Goal: Information Seeking & Learning: Learn about a topic

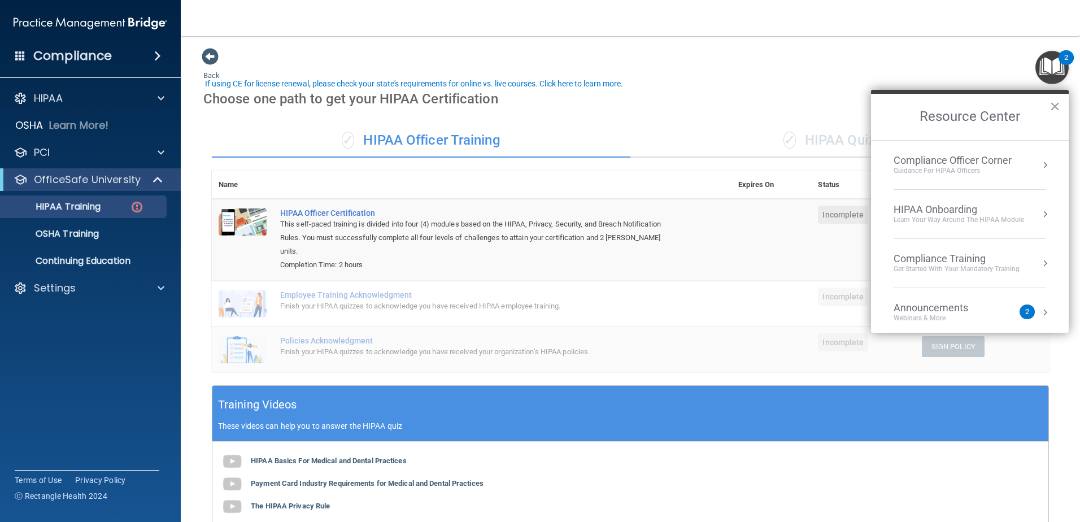
scroll to position [32, 0]
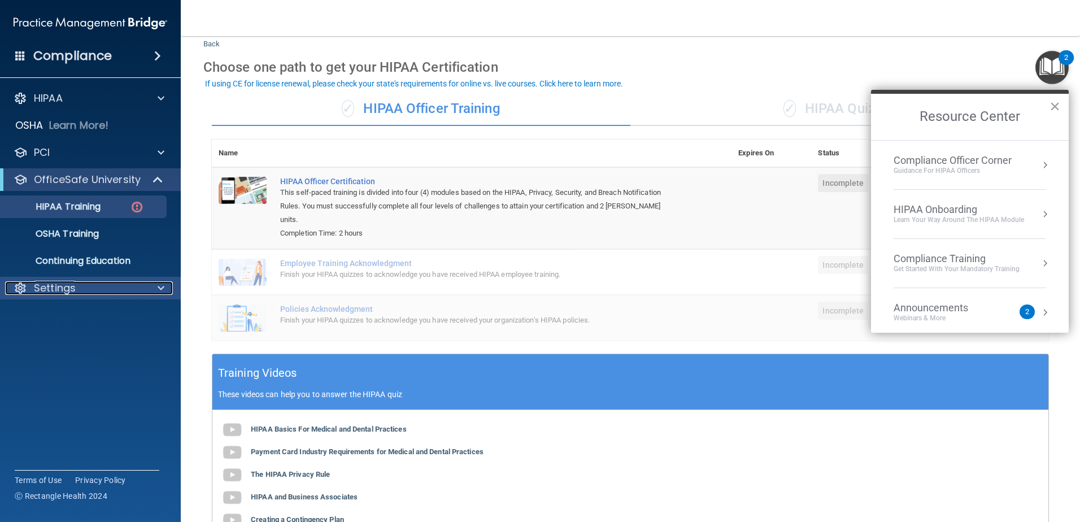
click at [159, 294] on span at bounding box center [161, 288] width 7 height 14
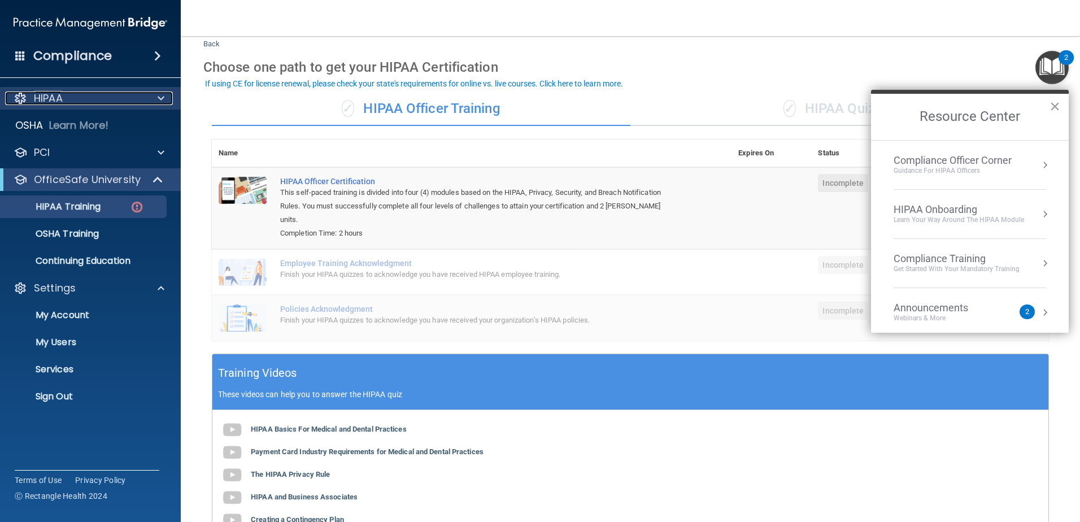
click at [159, 100] on span at bounding box center [161, 98] width 7 height 14
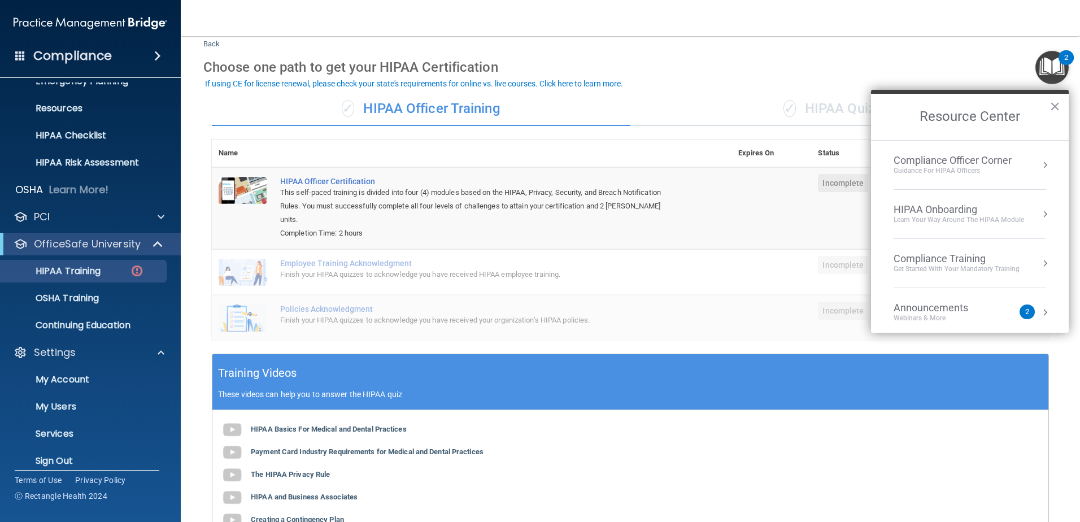
scroll to position [137, 0]
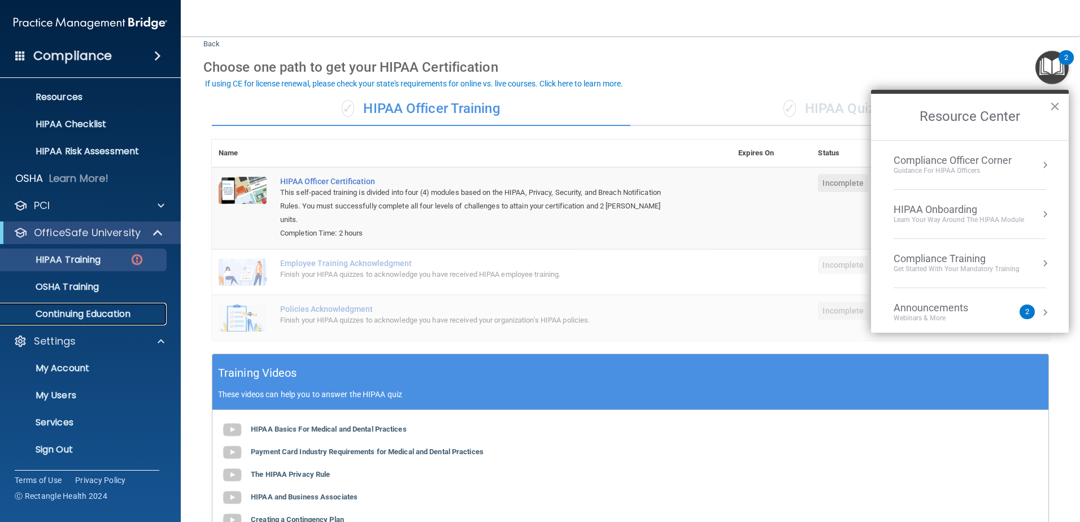
click at [82, 311] on p "Continuing Education" at bounding box center [84, 313] width 154 height 11
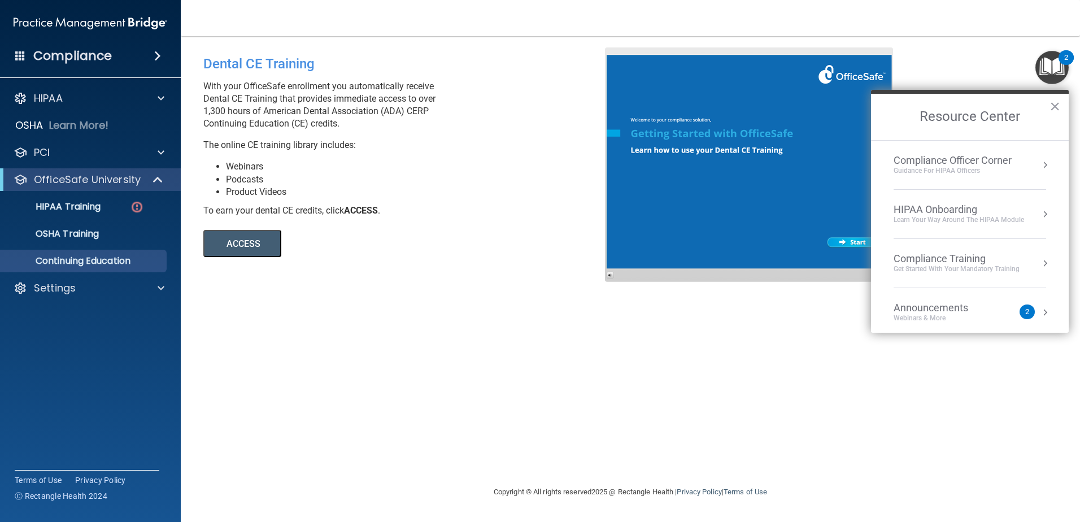
click at [244, 246] on button "ACCESS" at bounding box center [242, 243] width 78 height 27
click at [154, 98] on div at bounding box center [159, 98] width 28 height 14
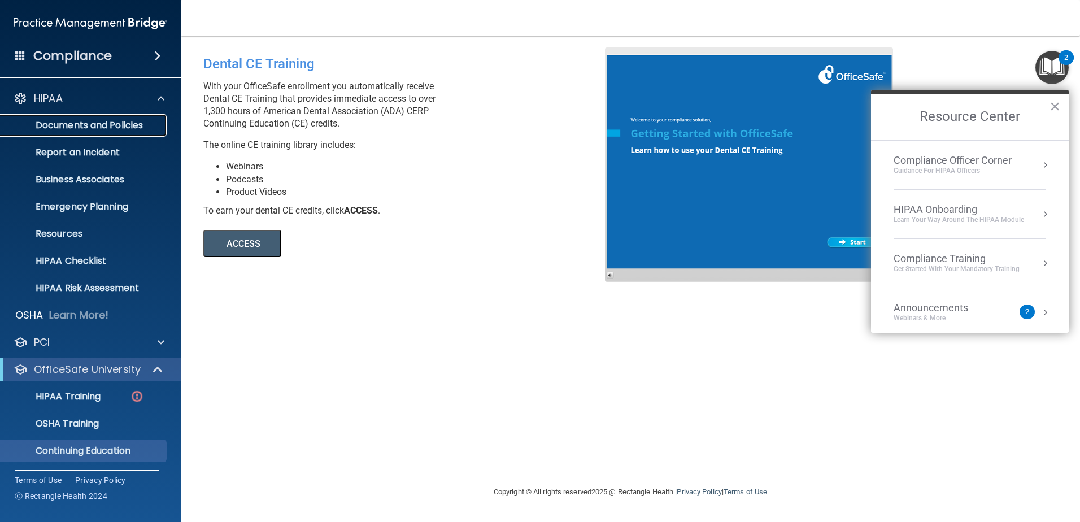
click at [79, 124] on p "Documents and Policies" at bounding box center [84, 125] width 154 height 11
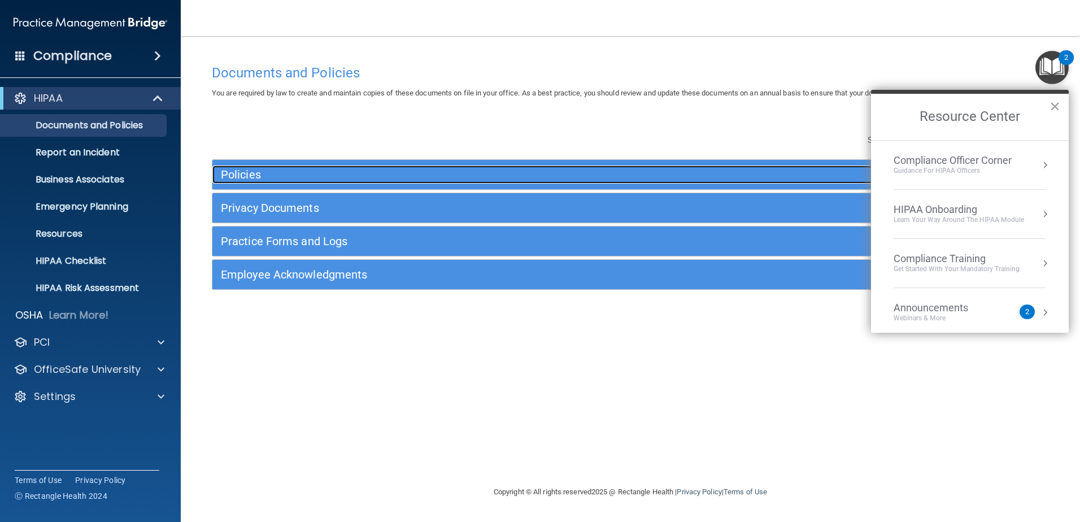
click at [254, 174] on h5 "Policies" at bounding box center [526, 174] width 610 height 12
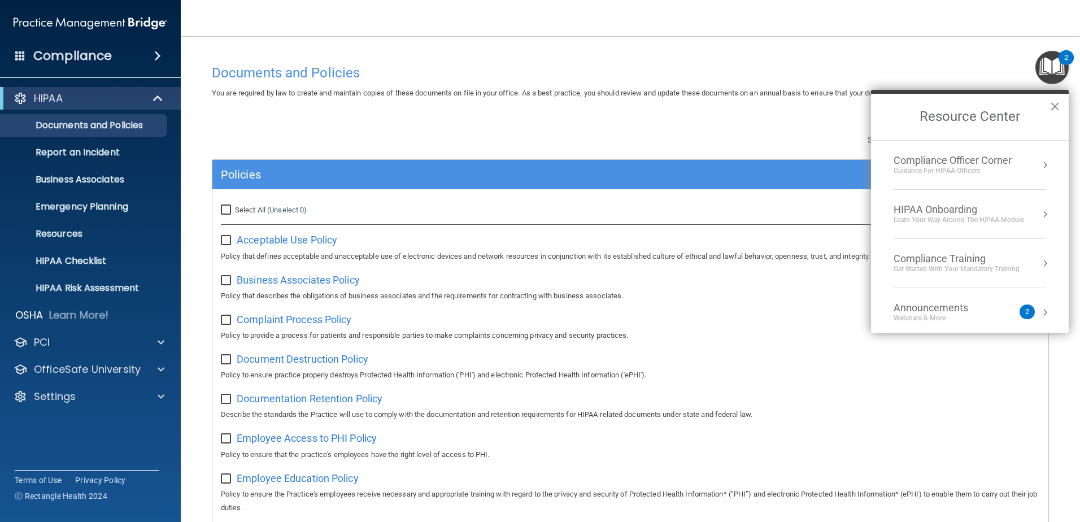
click at [1053, 108] on button "×" at bounding box center [1054, 106] width 11 height 18
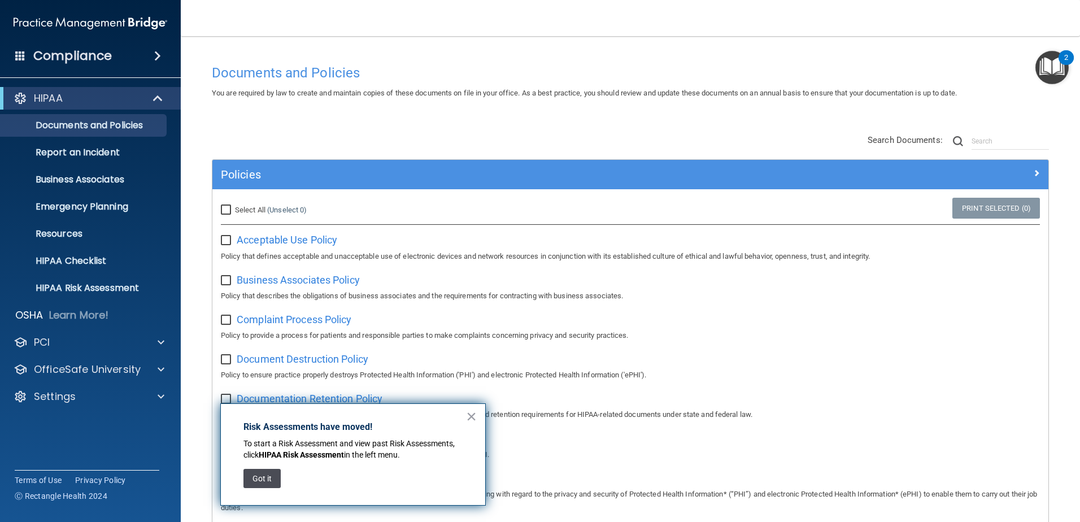
click at [254, 480] on button "Got it" at bounding box center [261, 478] width 37 height 19
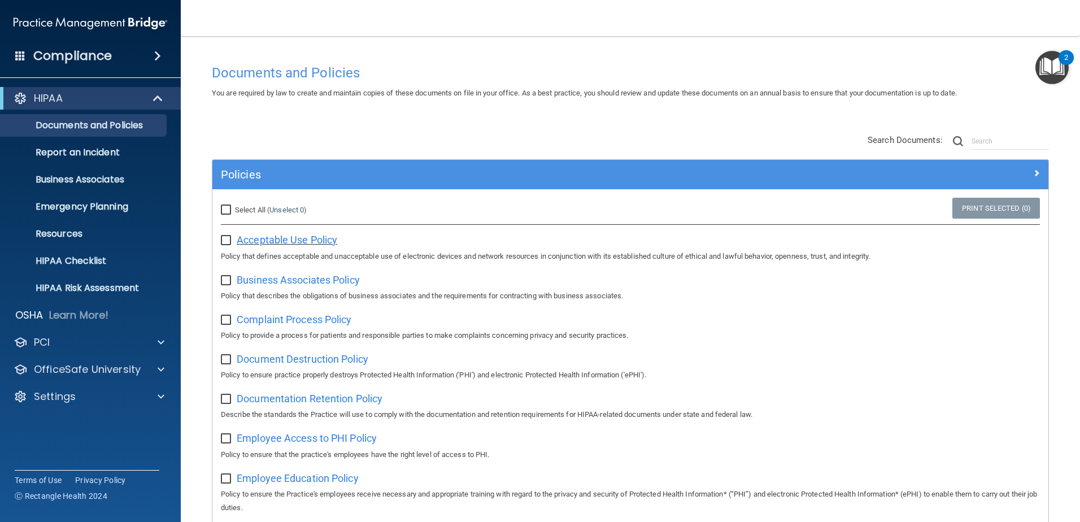
click at [294, 239] on span "Acceptable Use Policy" at bounding box center [287, 240] width 101 height 12
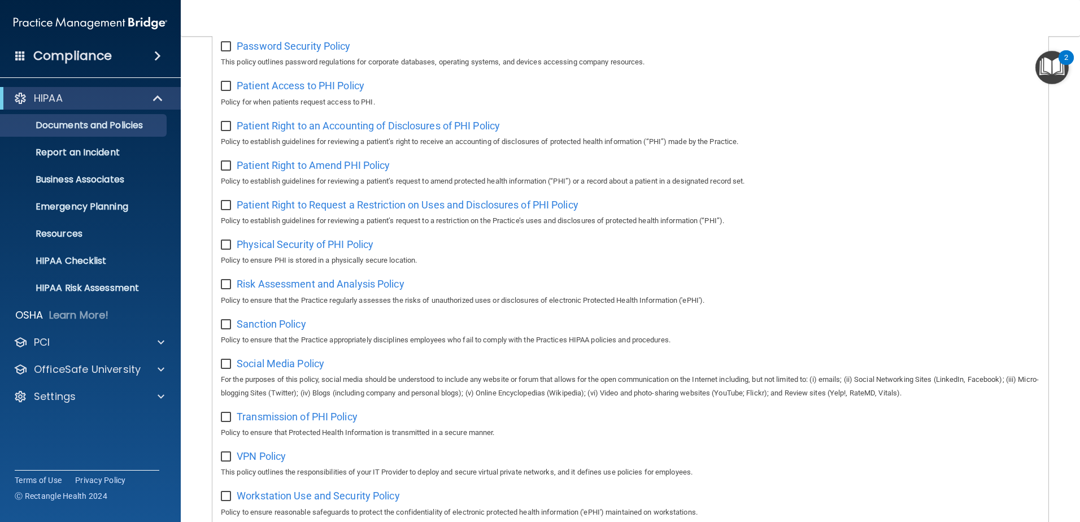
scroll to position [565, 0]
click at [97, 125] on p "Documents and Policies" at bounding box center [84, 125] width 154 height 11
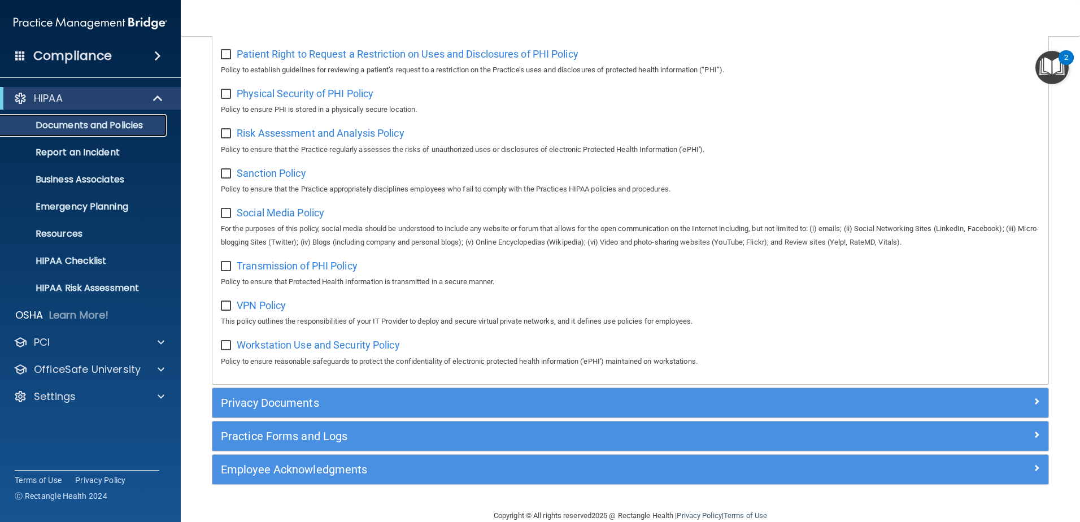
scroll to position [748, 0]
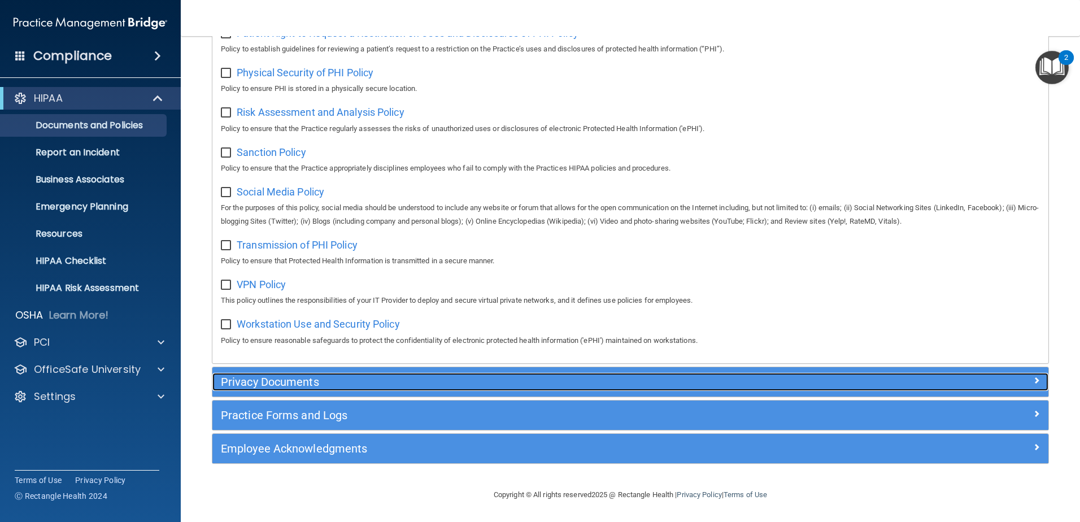
click at [309, 381] on h5 "Privacy Documents" at bounding box center [526, 382] width 610 height 12
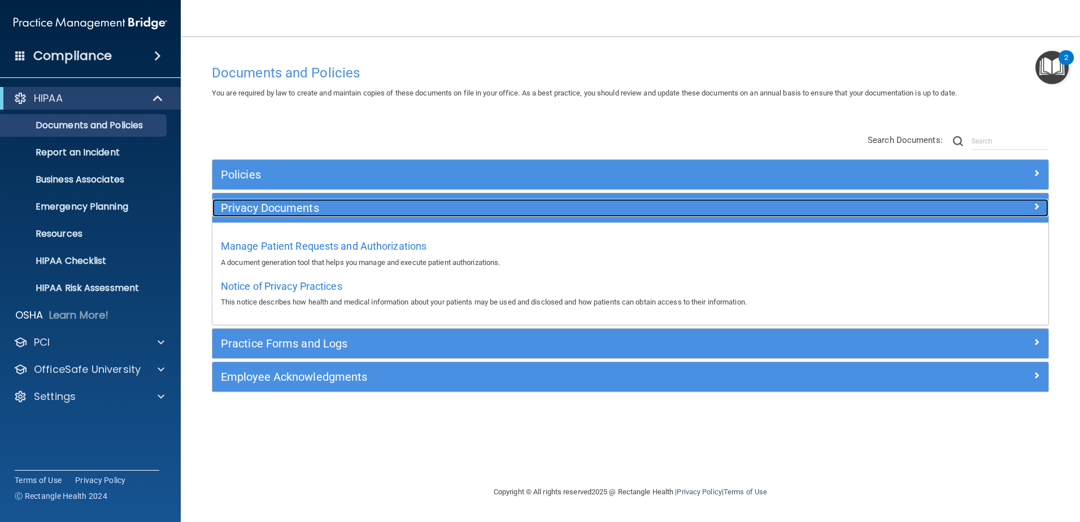
scroll to position [0, 0]
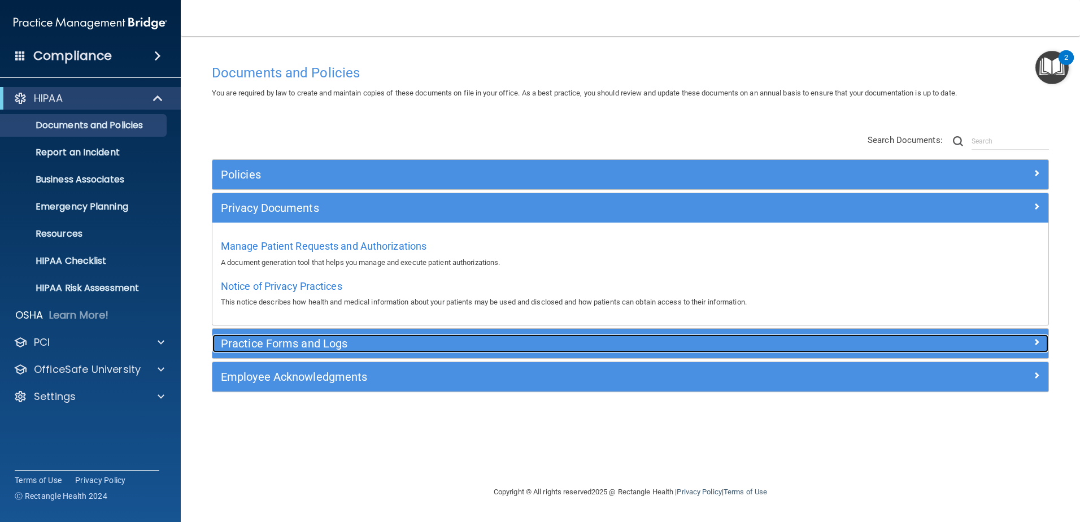
click at [277, 338] on h5 "Practice Forms and Logs" at bounding box center [526, 343] width 610 height 12
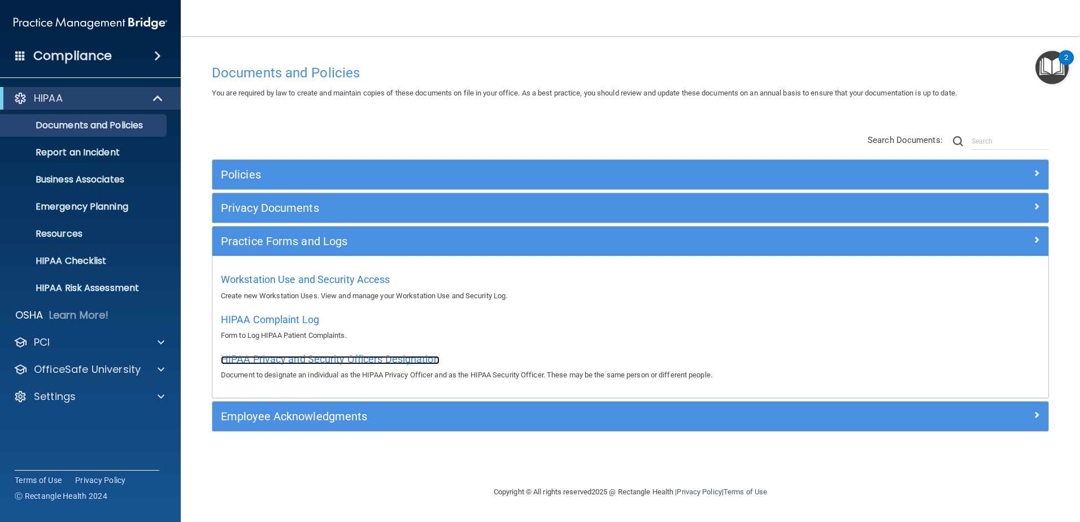
click at [281, 354] on span "HIPAA Privacy and Security Officers Designation" at bounding box center [330, 359] width 219 height 12
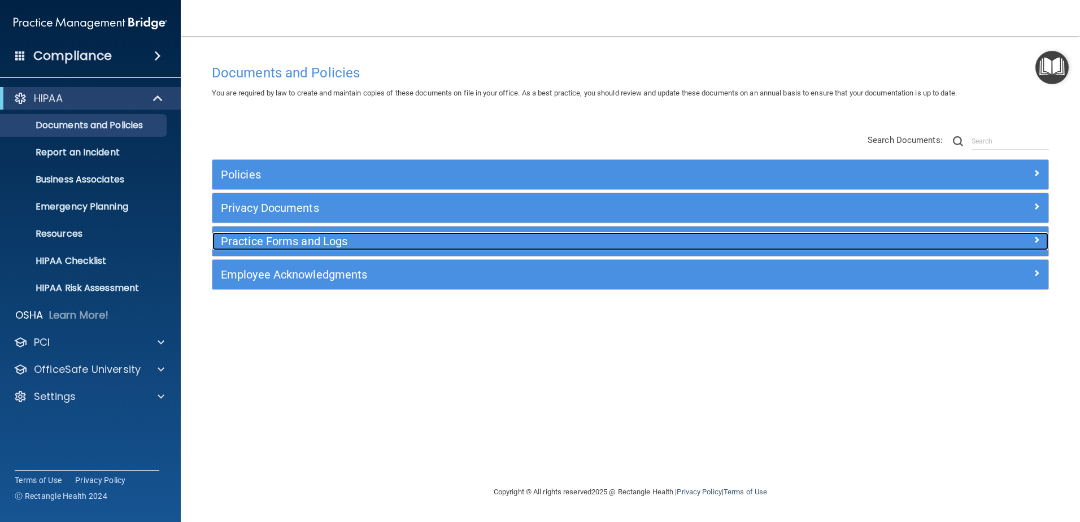
click at [328, 241] on h5 "Practice Forms and Logs" at bounding box center [526, 241] width 610 height 12
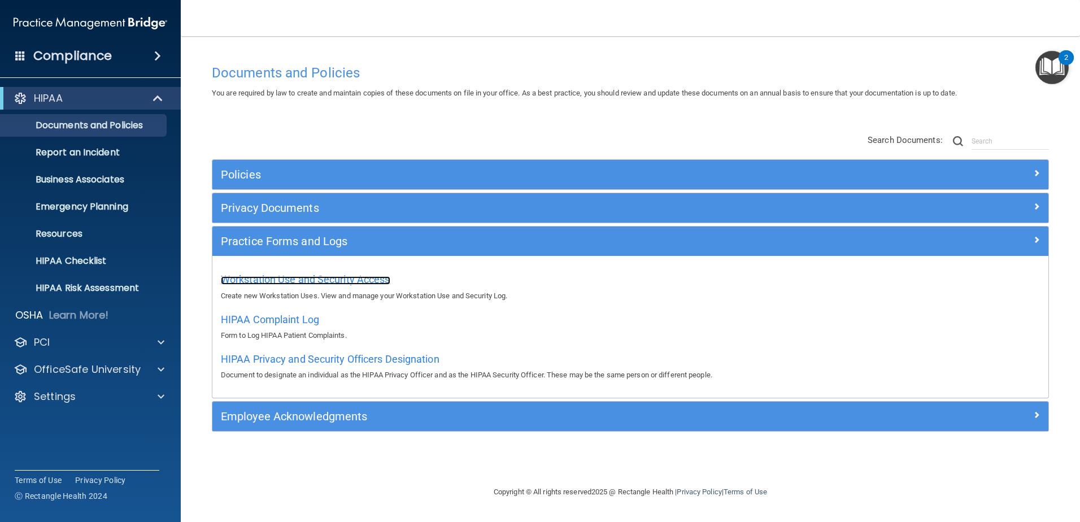
click at [335, 273] on span "Workstation Use and Security Access" at bounding box center [305, 279] width 169 height 12
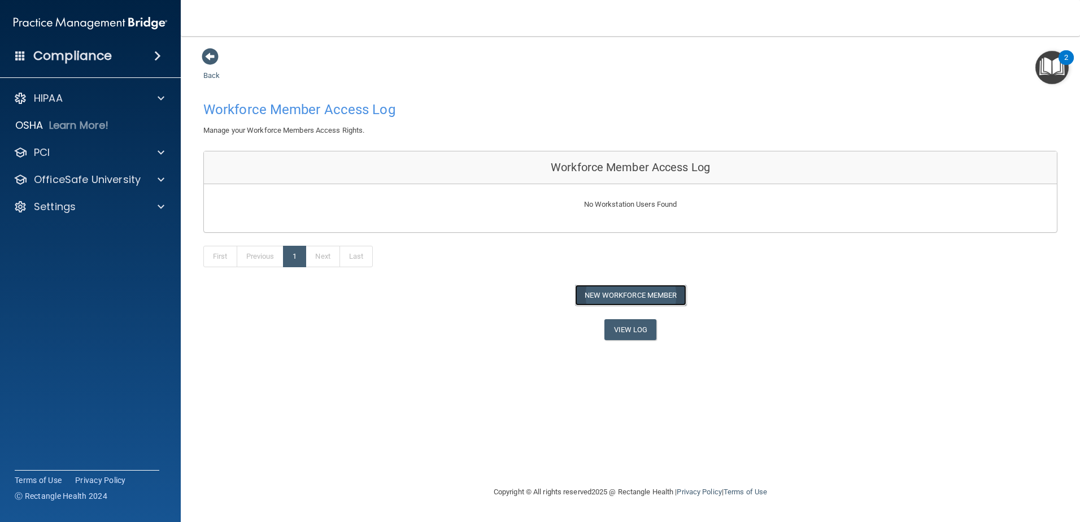
click at [633, 297] on button "New Workforce Member" at bounding box center [630, 295] width 111 height 21
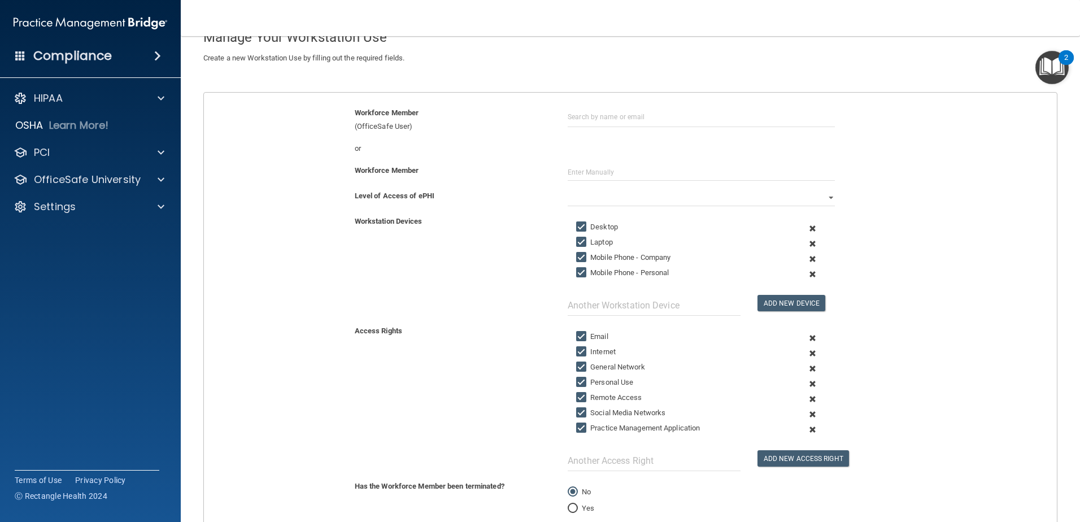
scroll to position [113, 0]
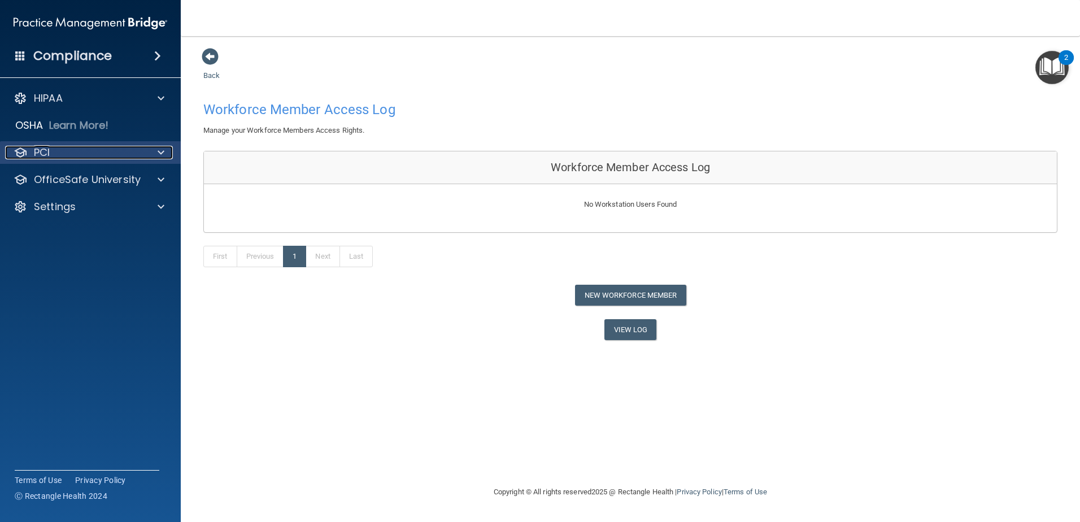
click at [151, 155] on div at bounding box center [159, 153] width 28 height 14
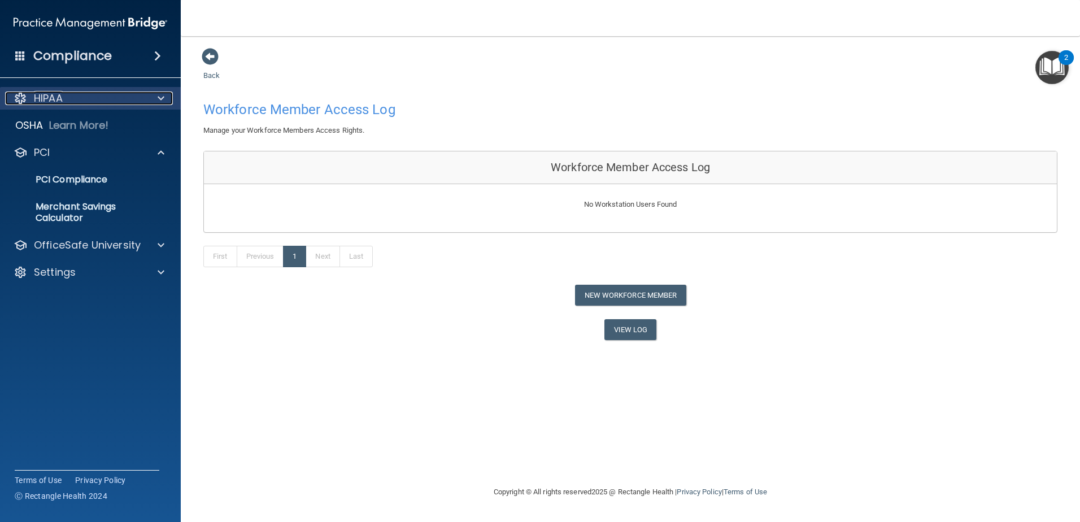
click at [158, 101] on span at bounding box center [161, 98] width 7 height 14
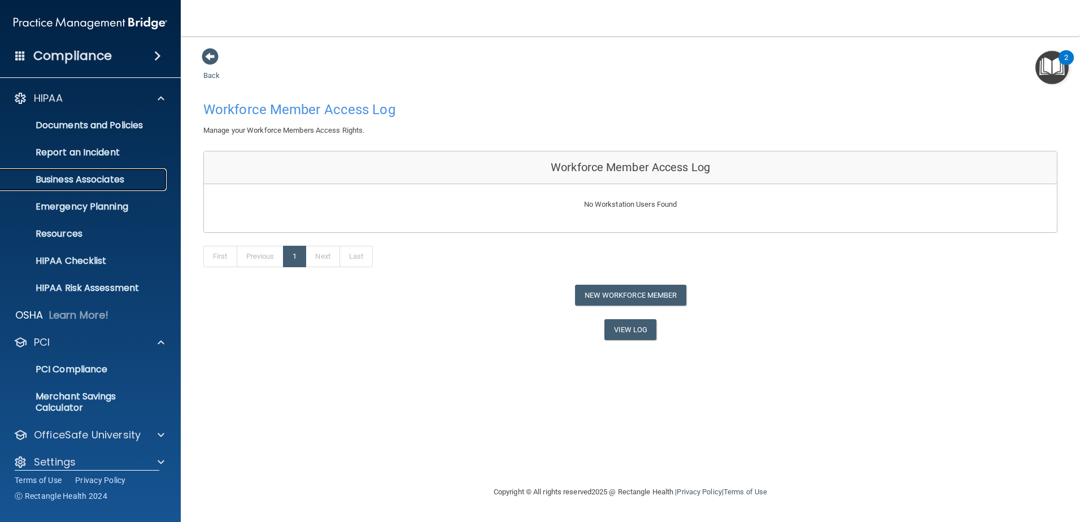
click at [53, 178] on p "Business Associates" at bounding box center [84, 179] width 154 height 11
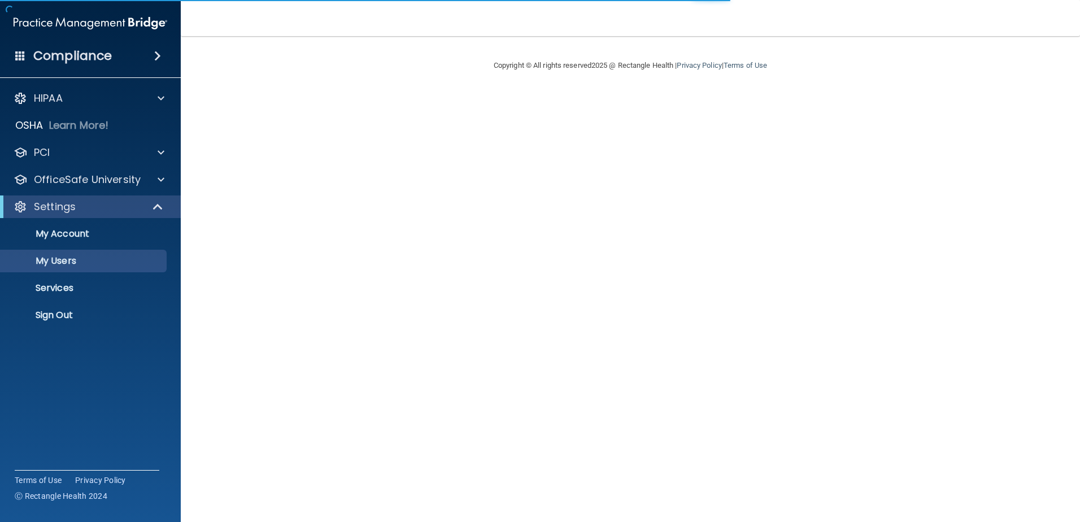
select select "20"
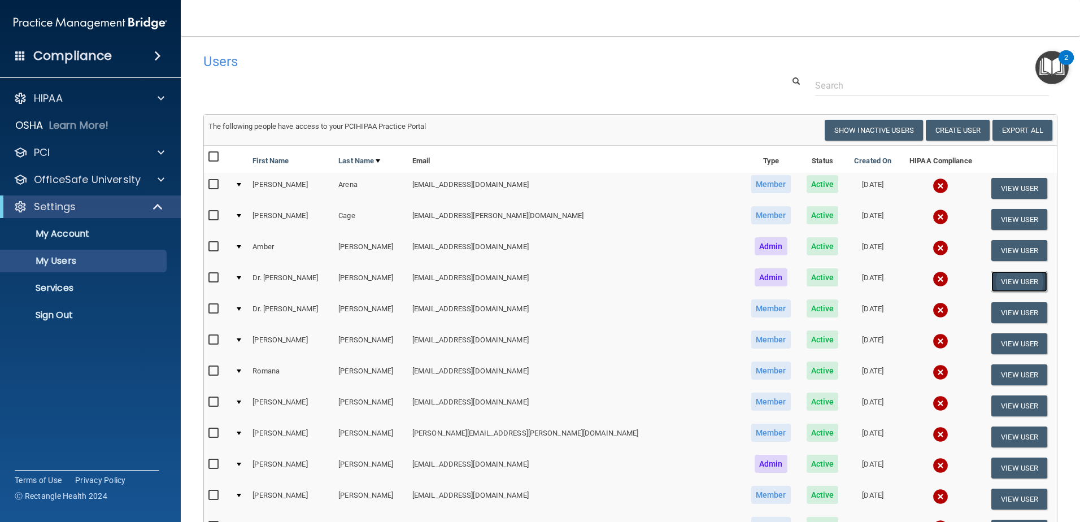
click at [997, 283] on button "View User" at bounding box center [1019, 281] width 56 height 21
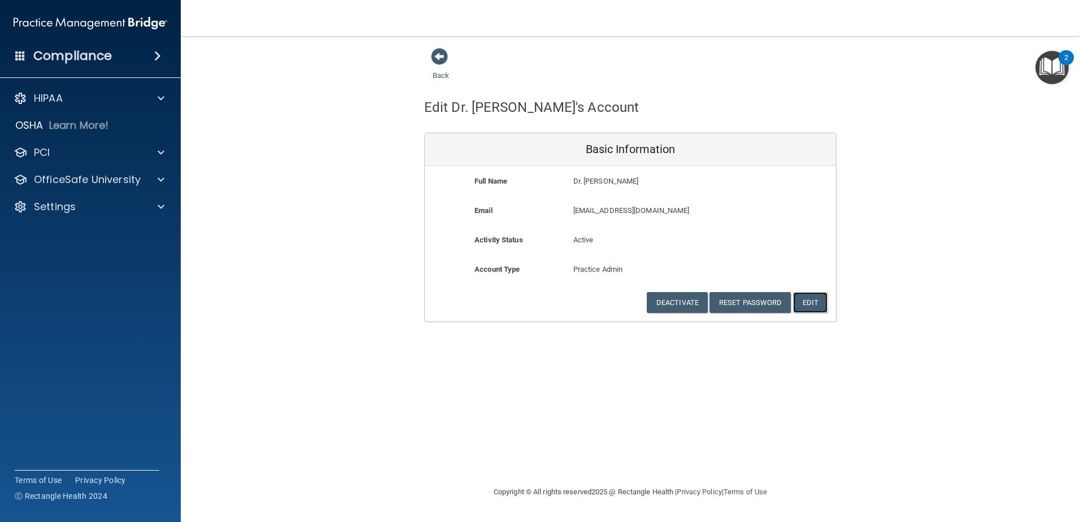
click at [814, 307] on button "Edit" at bounding box center [810, 302] width 34 height 21
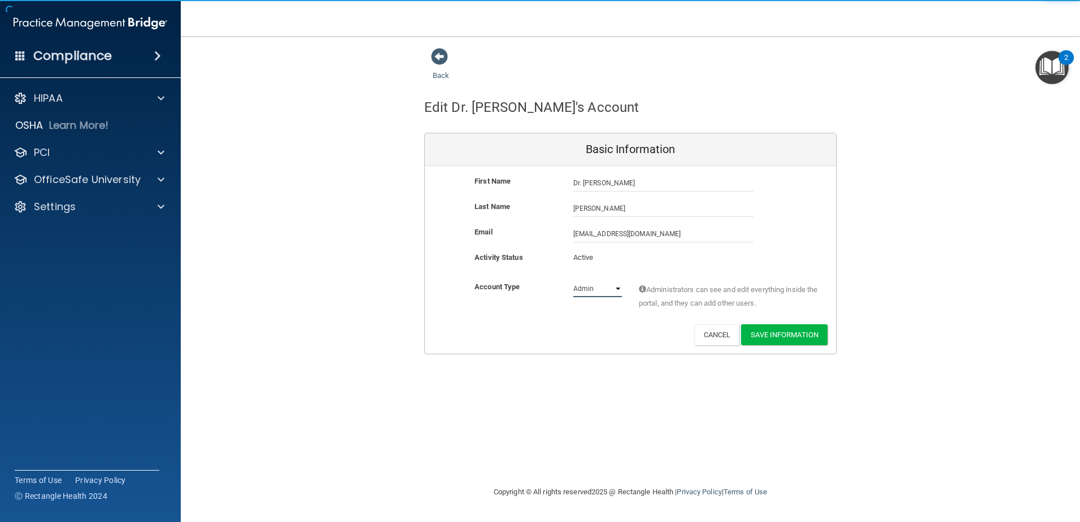
click at [612, 287] on select "Admin Member" at bounding box center [597, 288] width 49 height 17
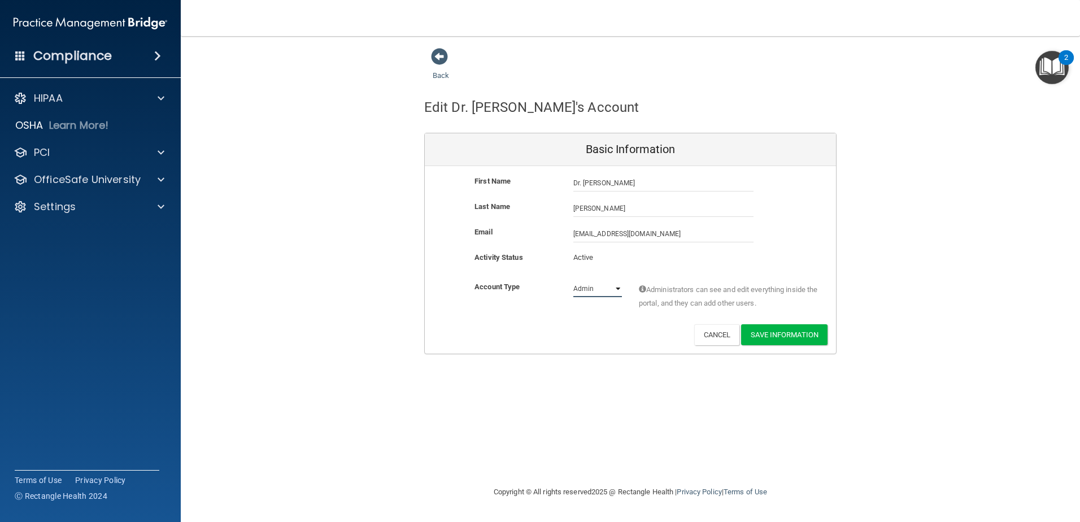
select select "practice_member"
click at [573, 280] on select "Admin Member" at bounding box center [597, 288] width 49 height 17
click at [775, 332] on button "Save Information" at bounding box center [784, 334] width 86 height 21
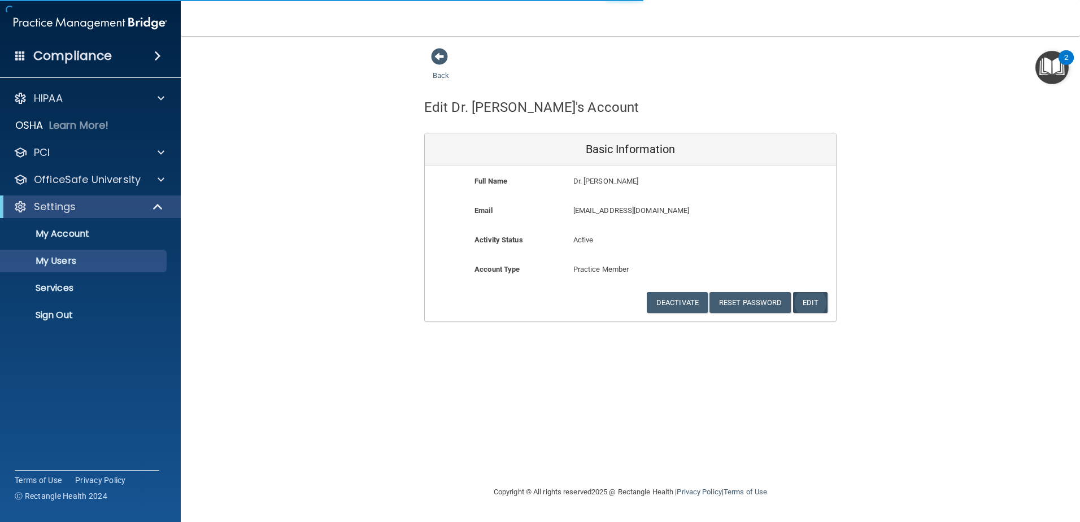
select select "20"
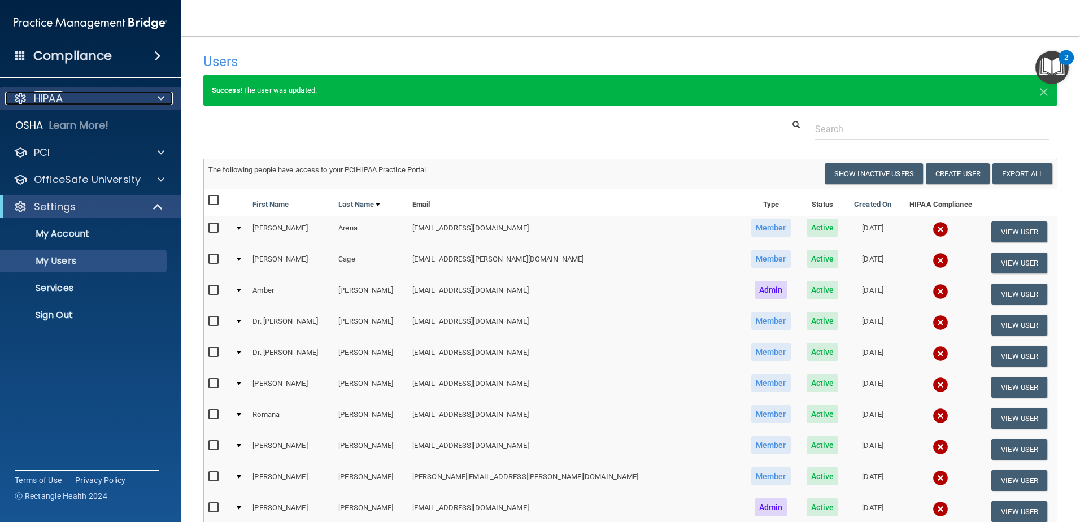
click at [127, 100] on div "HIPAA" at bounding box center [75, 98] width 140 height 14
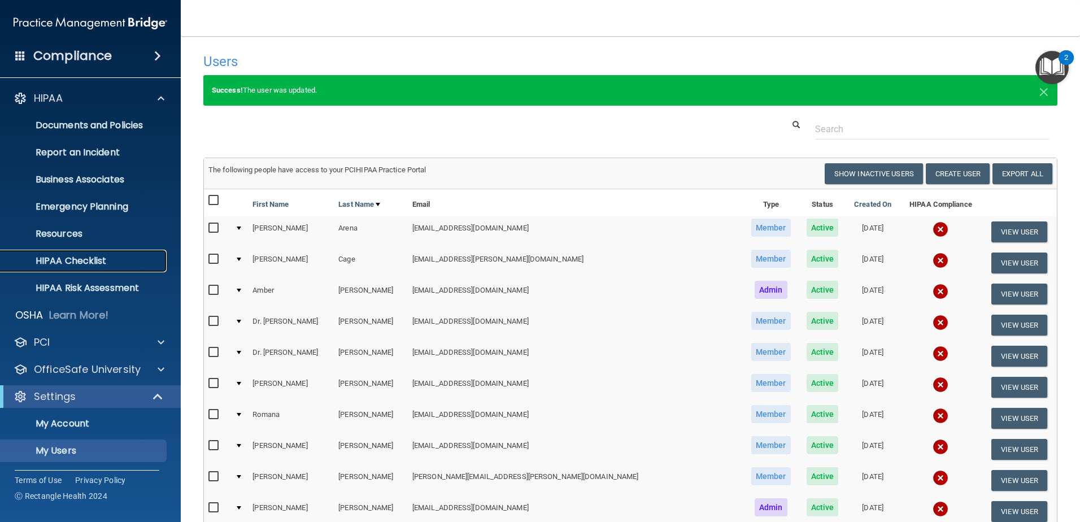
click at [84, 258] on p "HIPAA Checklist" at bounding box center [84, 260] width 154 height 11
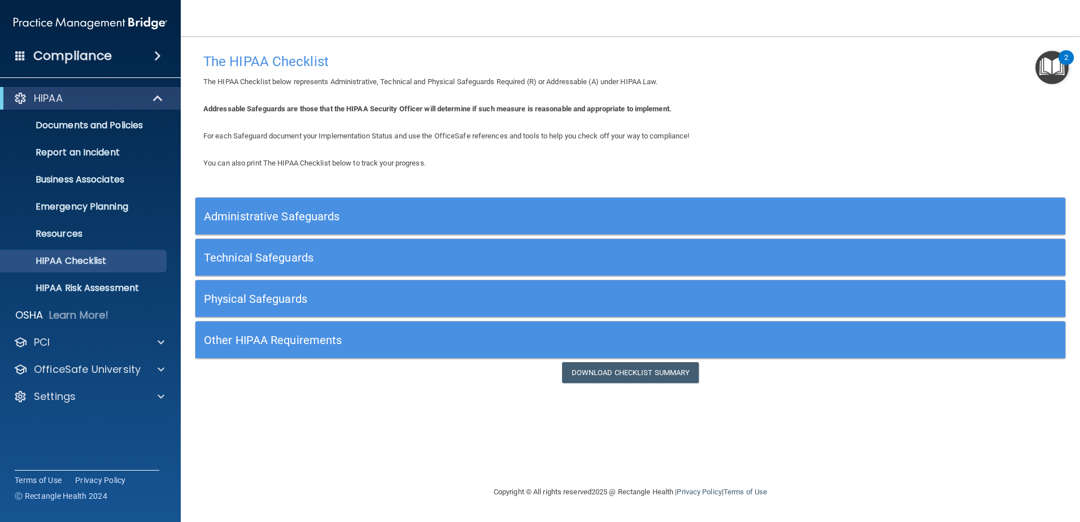
click at [309, 214] on h5 "Administrative Safeguards" at bounding box center [521, 216] width 635 height 12
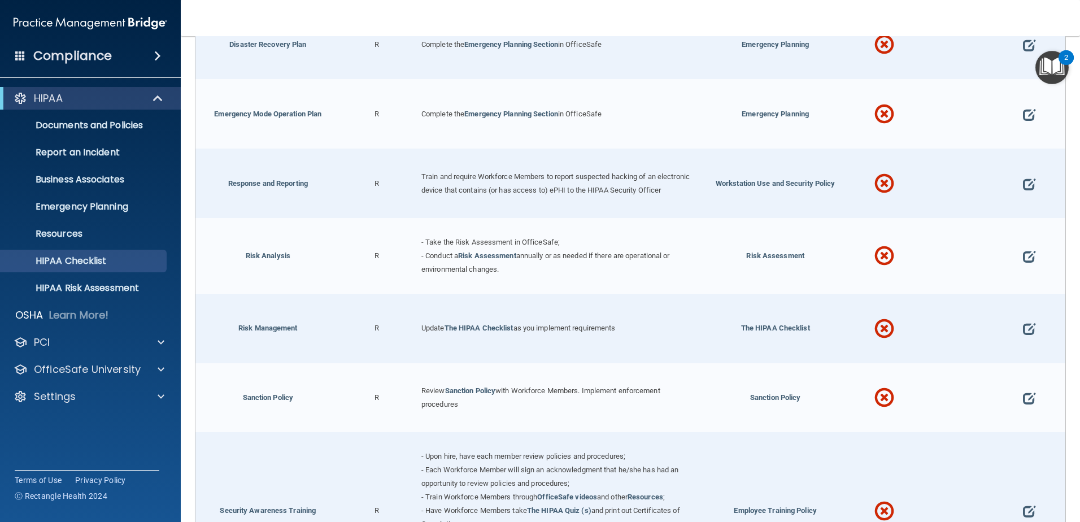
scroll to position [621, 0]
click at [90, 238] on p "Resources" at bounding box center [84, 233] width 154 height 11
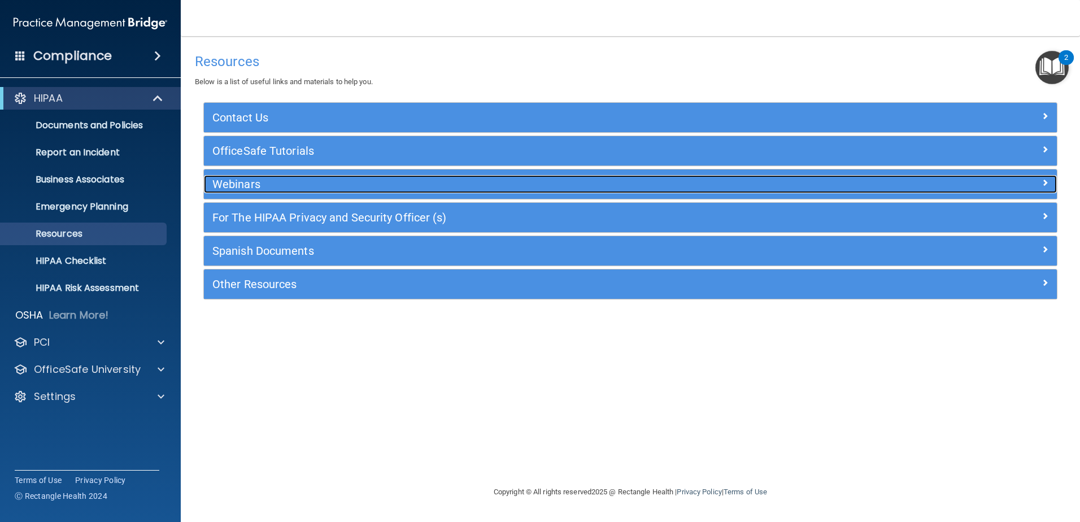
click at [226, 186] on h5 "Webinars" at bounding box center [523, 184] width 623 height 12
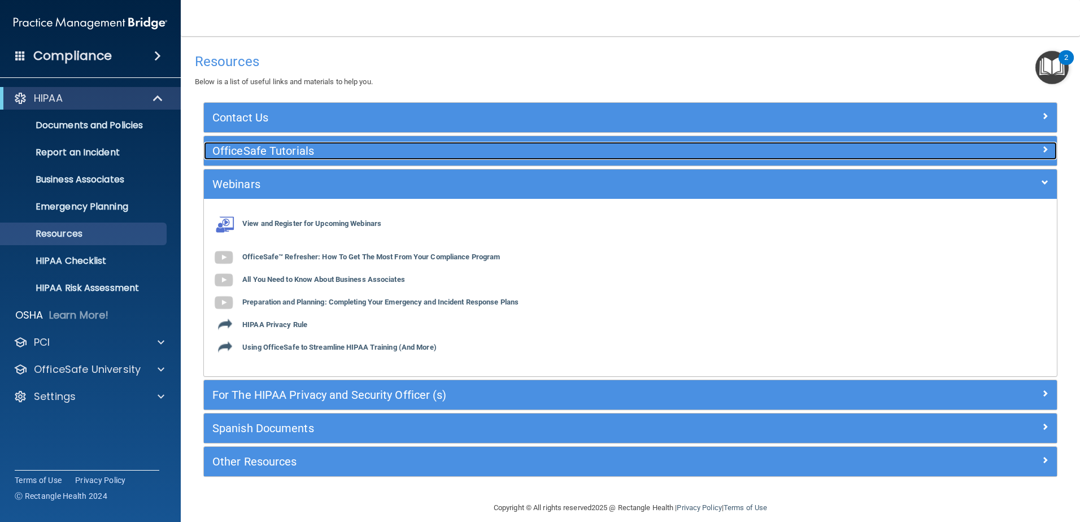
click at [248, 146] on h5 "OfficeSafe Tutorials" at bounding box center [523, 151] width 623 height 12
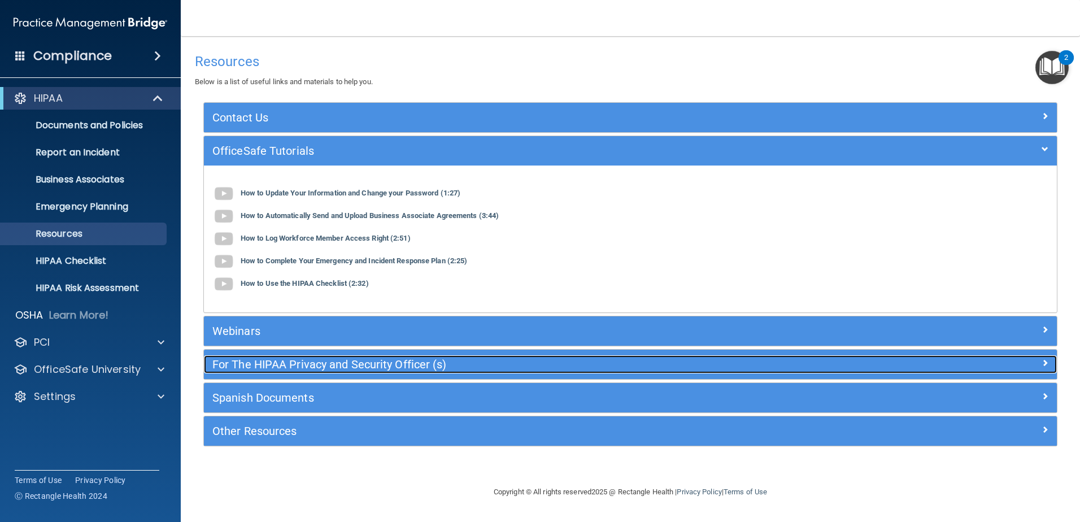
click at [242, 372] on div "For The HIPAA Privacy and Security Officer (s)" at bounding box center [524, 364] width 640 height 18
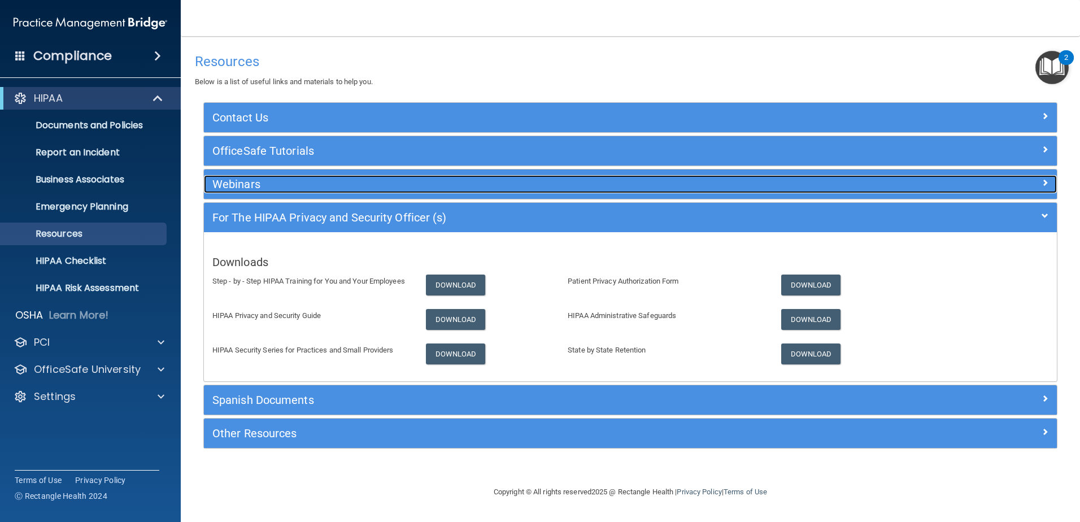
click at [239, 184] on h5 "Webinars" at bounding box center [523, 184] width 623 height 12
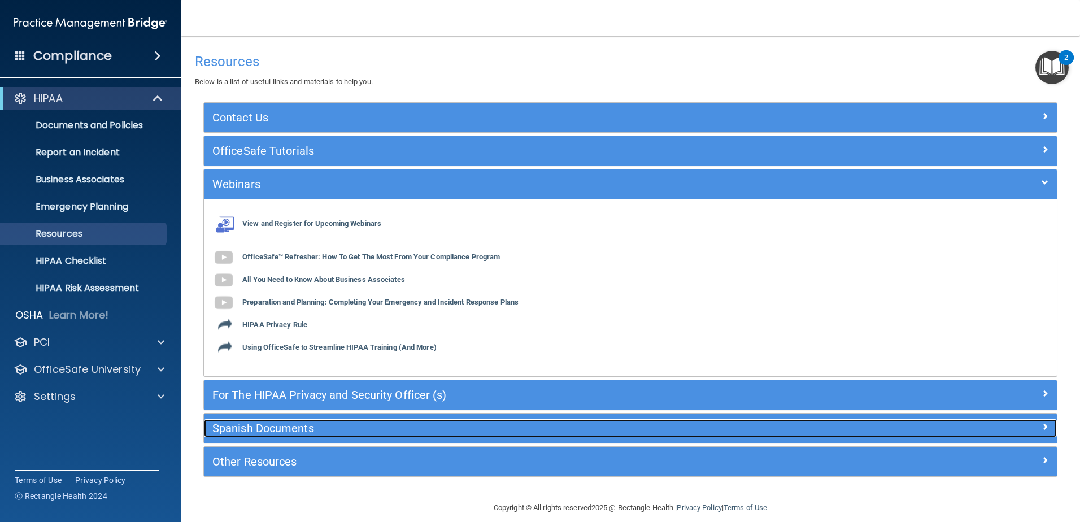
click at [299, 430] on h5 "Spanish Documents" at bounding box center [523, 428] width 623 height 12
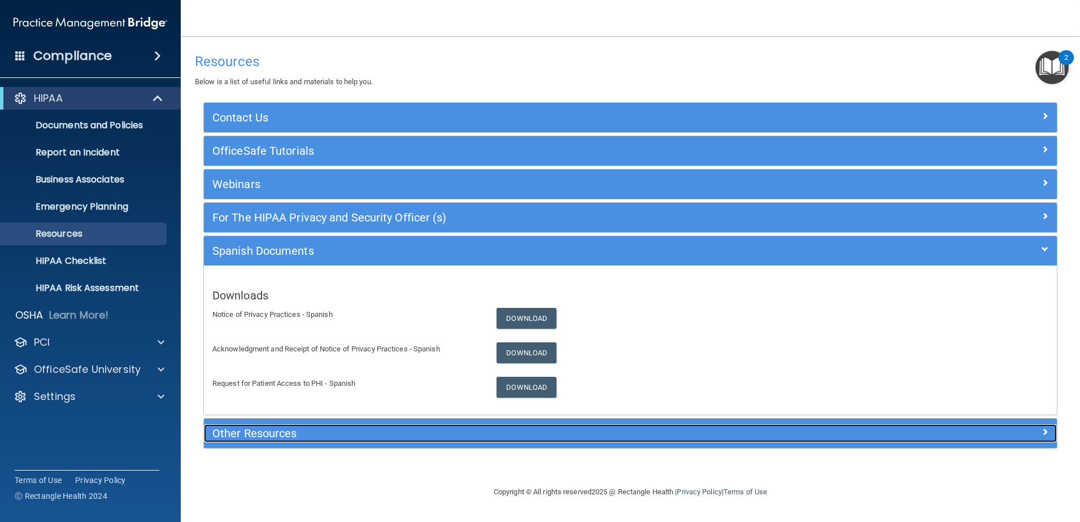
click at [299, 430] on h5 "Other Resources" at bounding box center [523, 433] width 623 height 12
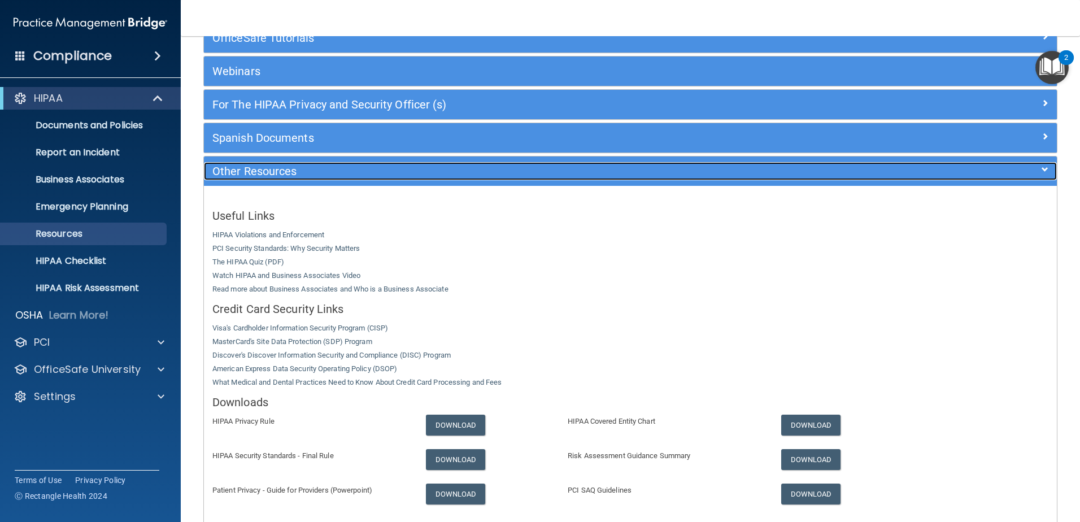
scroll to position [56, 0]
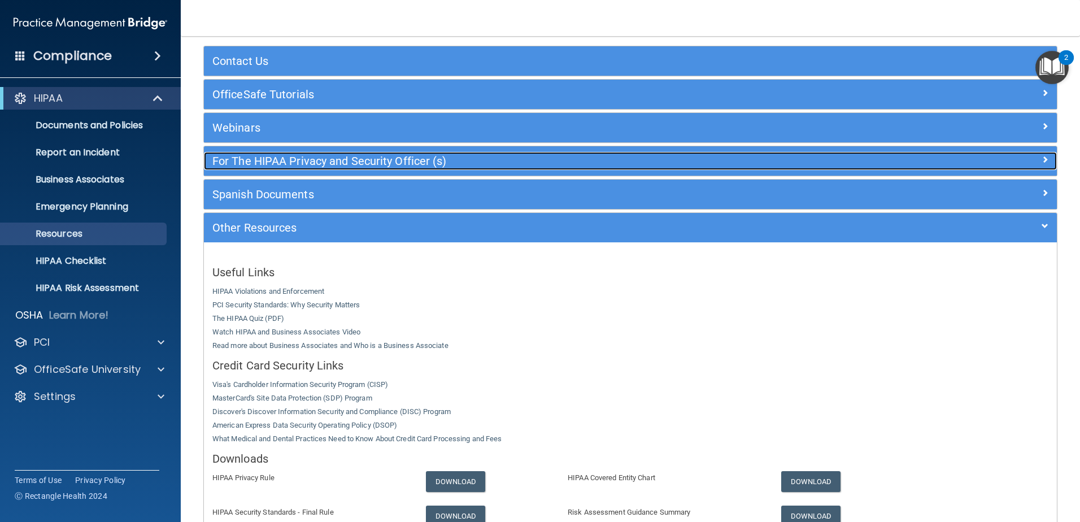
click at [279, 155] on h5 "For The HIPAA Privacy and Security Officer (s)" at bounding box center [523, 161] width 623 height 12
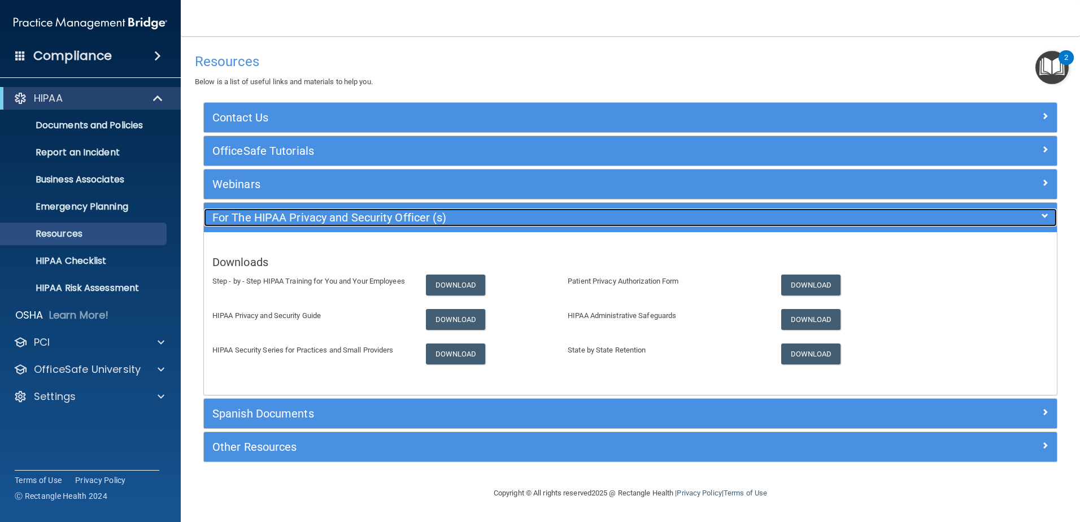
scroll to position [0, 0]
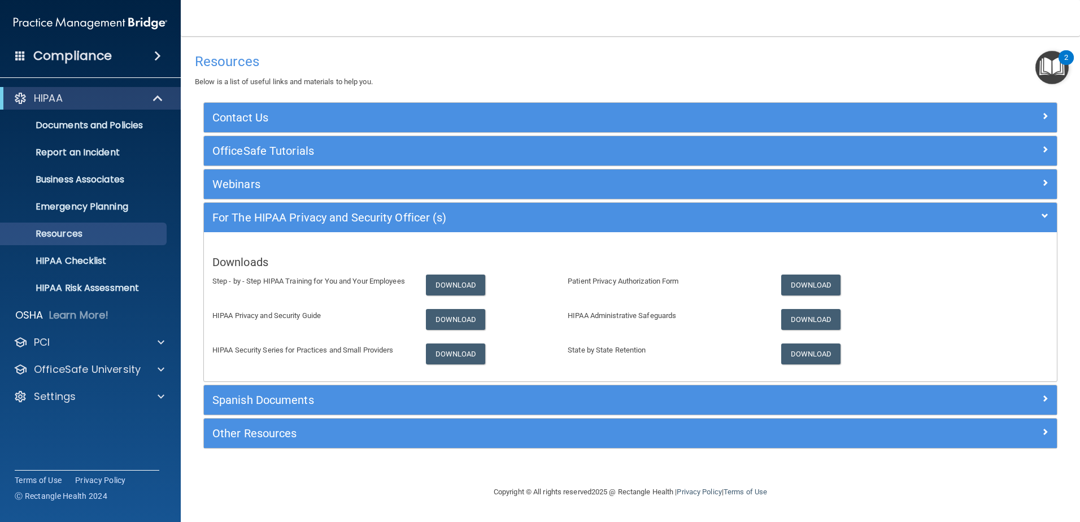
click at [1047, 71] on img "Open Resource Center, 2 new notifications" at bounding box center [1051, 67] width 33 height 33
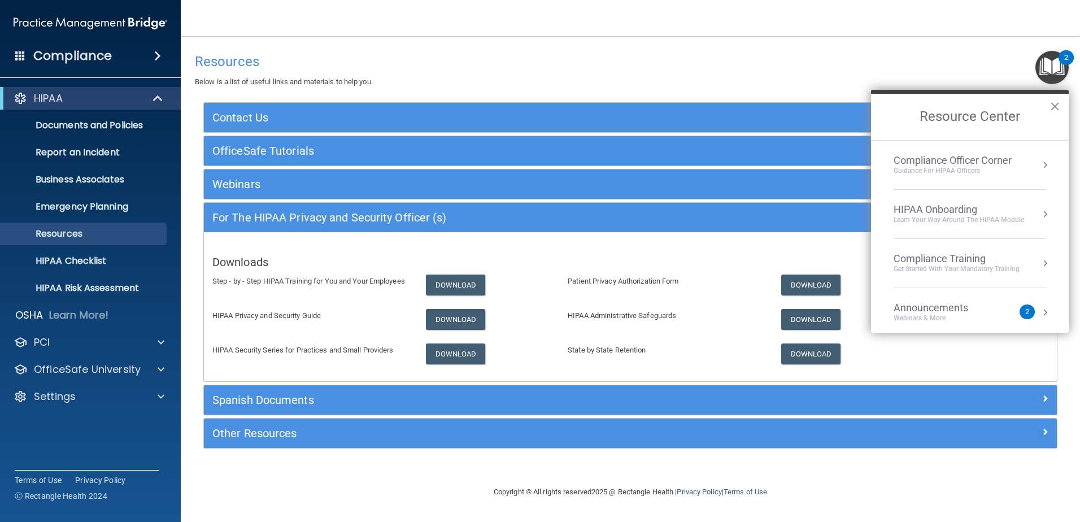
click at [982, 166] on div "Guidance for HIPAA Officers" at bounding box center [952, 171] width 118 height 10
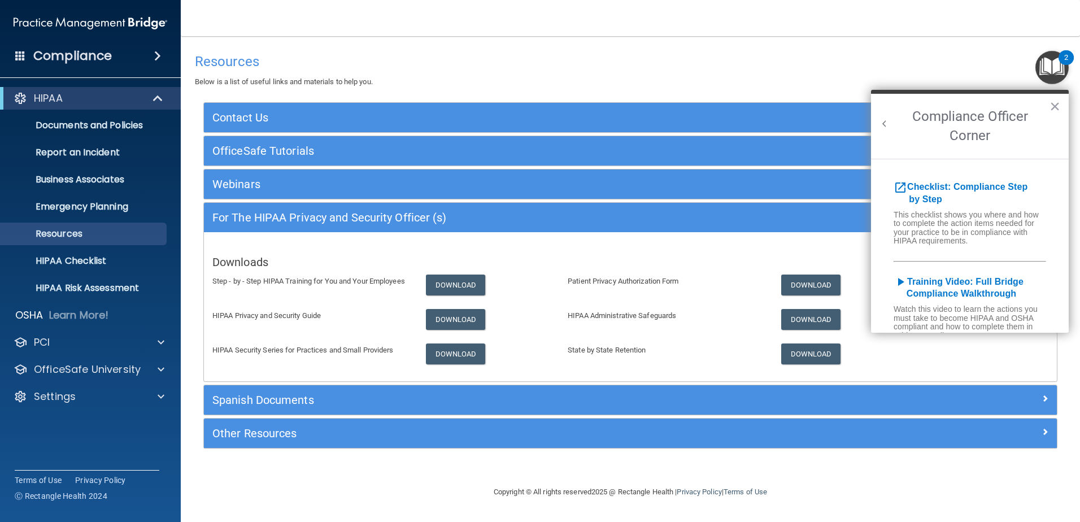
click at [884, 123] on button "Back to Resource Center Home" at bounding box center [884, 123] width 11 height 11
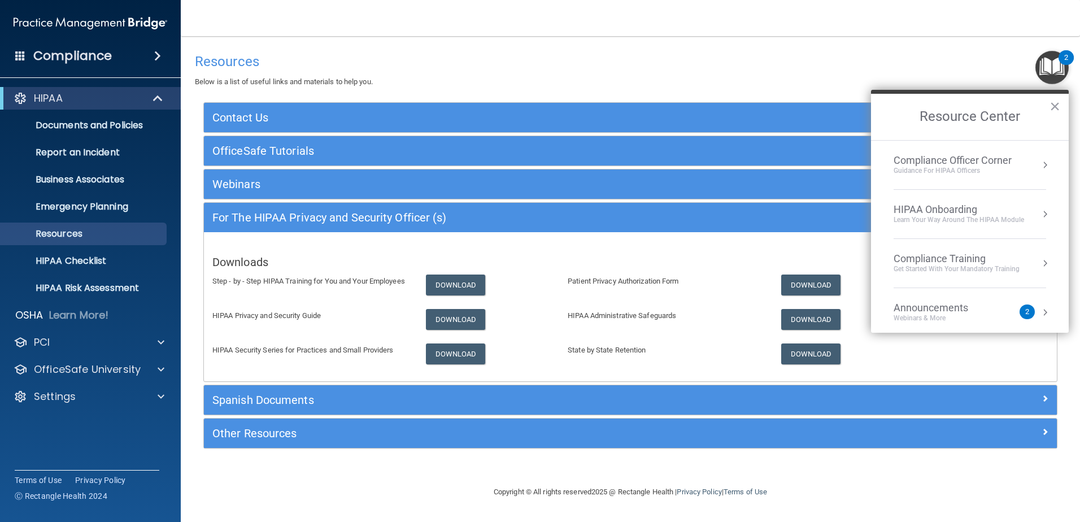
click at [937, 230] on li "HIPAA Onboarding Learn Your Way around the HIPAA module" at bounding box center [969, 214] width 152 height 49
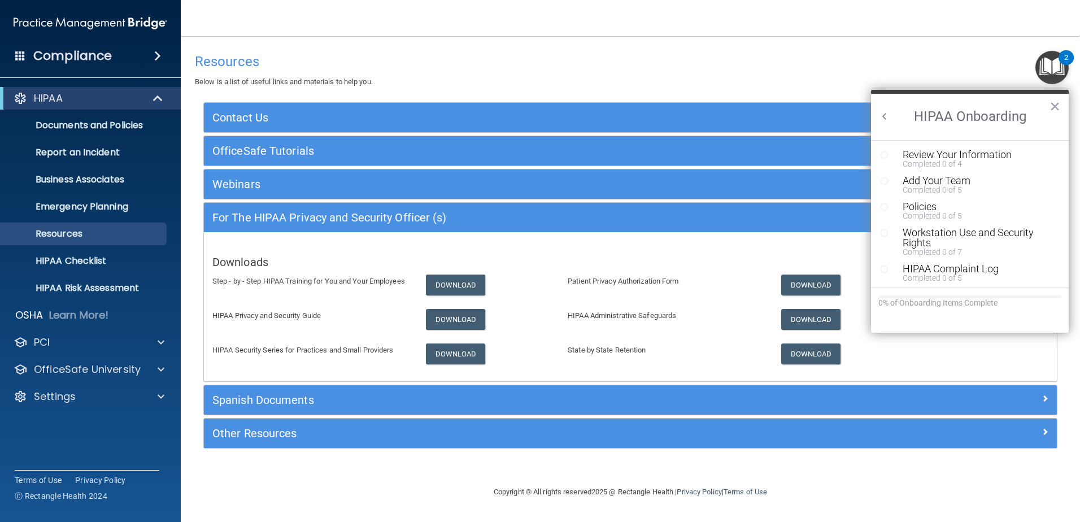
click at [883, 116] on button "Back to Resource Center Home" at bounding box center [884, 116] width 11 height 11
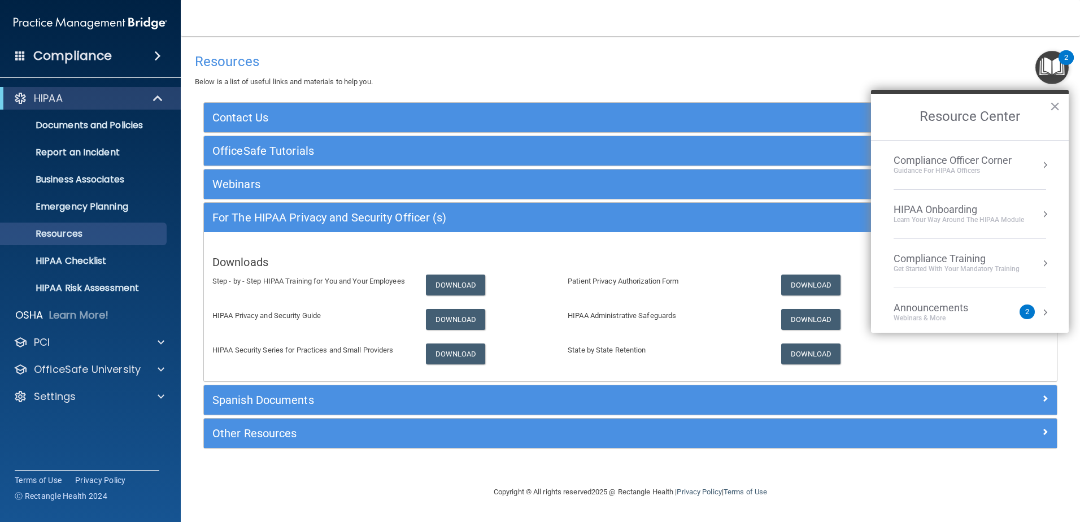
click at [929, 161] on div "Compliance Officer Corner" at bounding box center [952, 160] width 118 height 12
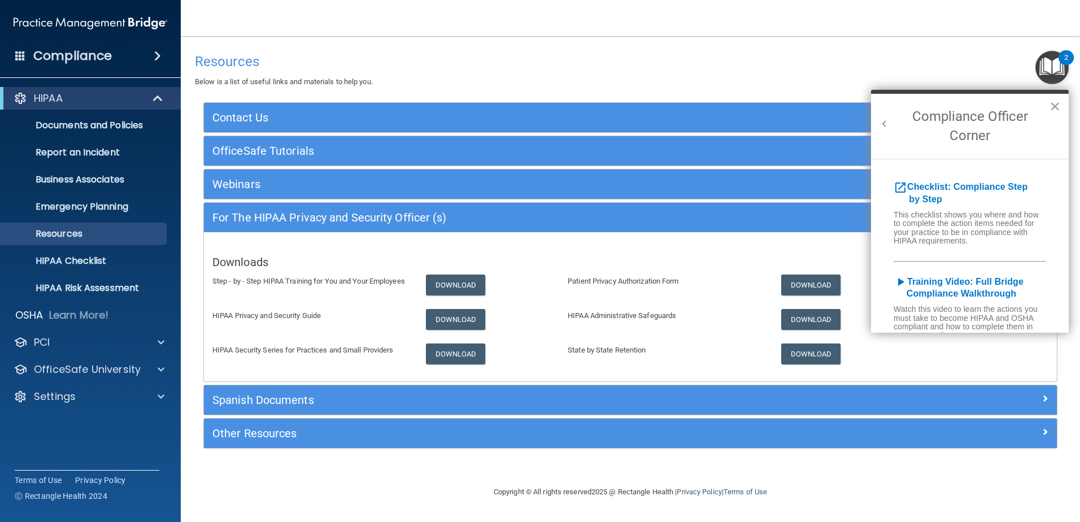
click at [885, 120] on button "Back to Resource Center Home" at bounding box center [884, 123] width 11 height 11
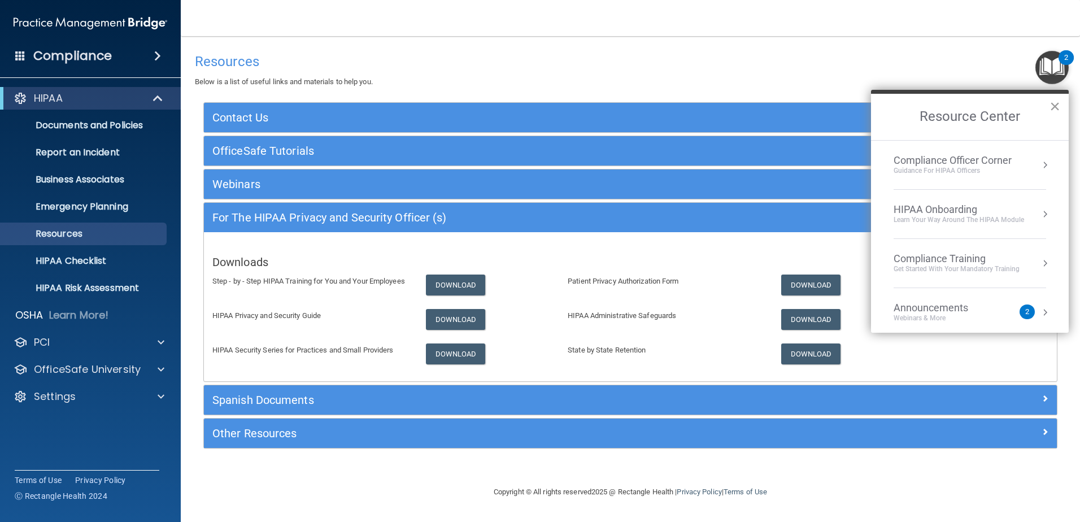
click at [1054, 104] on button "×" at bounding box center [1054, 106] width 11 height 18
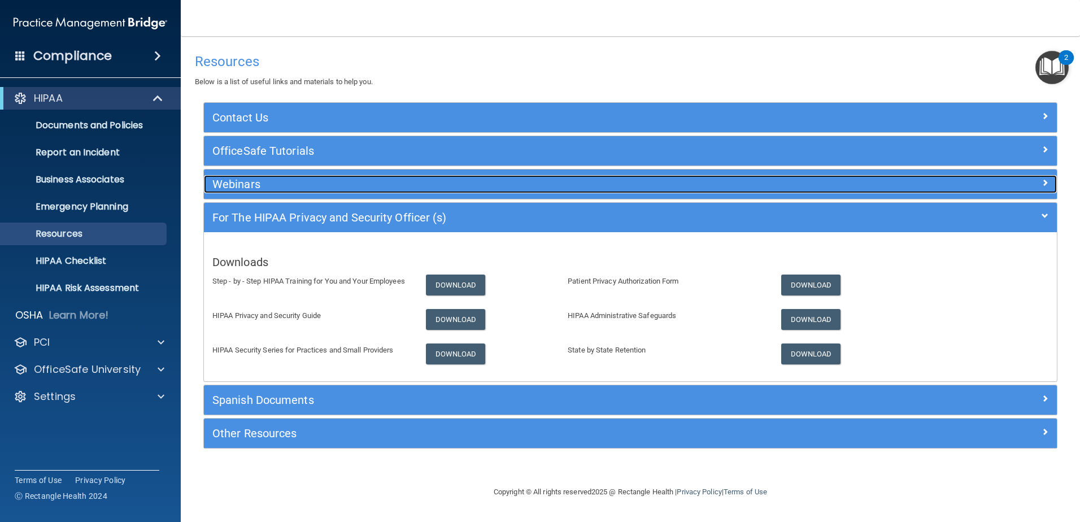
click at [250, 185] on h5 "Webinars" at bounding box center [523, 184] width 623 height 12
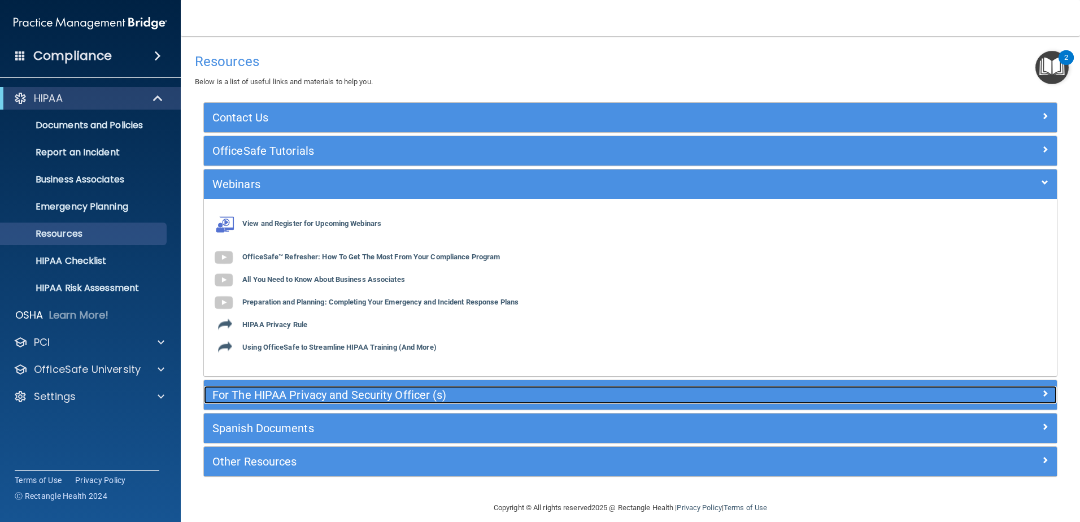
click at [298, 387] on div "For The HIPAA Privacy and Security Officer (s)" at bounding box center [524, 395] width 640 height 18
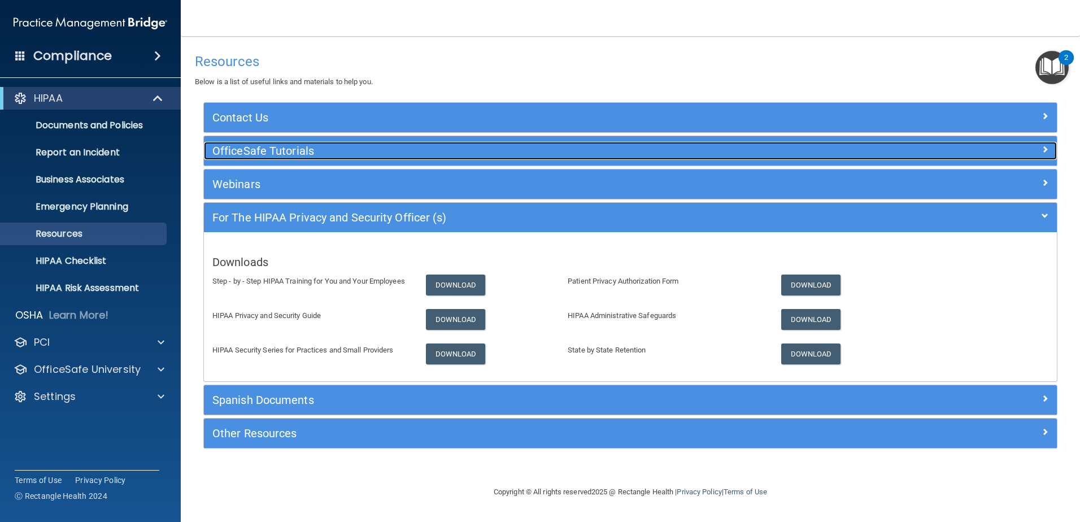
click at [237, 147] on h5 "OfficeSafe Tutorials" at bounding box center [523, 151] width 623 height 12
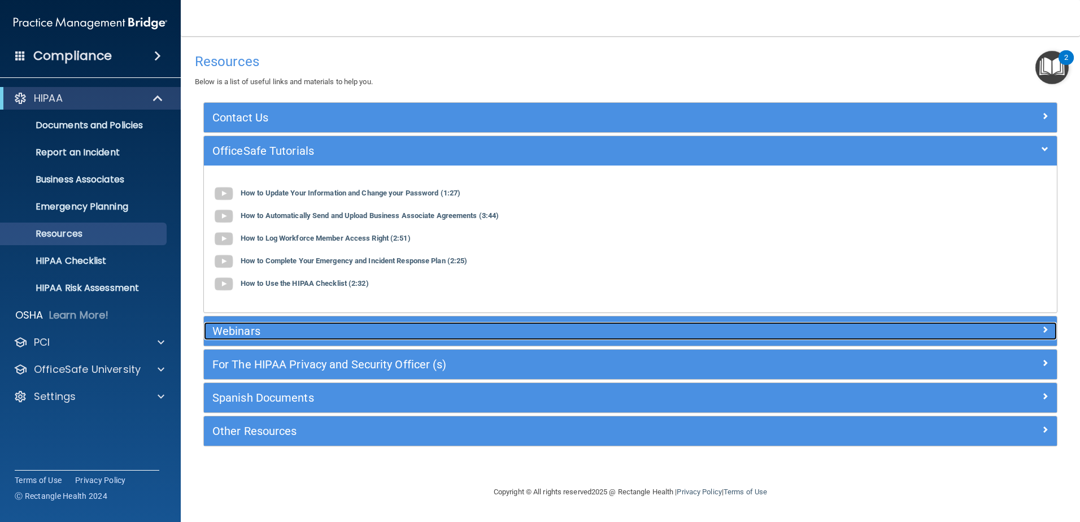
click at [274, 329] on h5 "Webinars" at bounding box center [523, 331] width 623 height 12
